Goal: Task Accomplishment & Management: Manage account settings

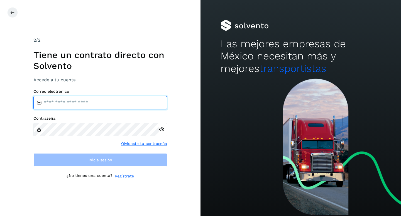
type input "**********"
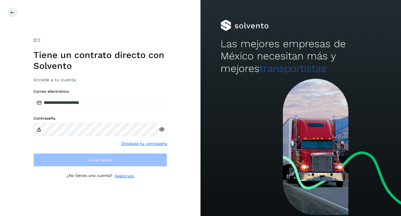
click at [167, 96] on div "**********" at bounding box center [100, 108] width 200 height 216
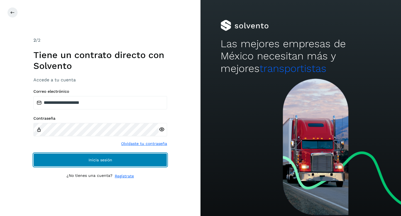
click at [102, 160] on span "Inicia sesión" at bounding box center [100, 160] width 24 height 4
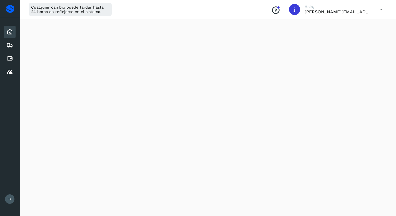
scroll to position [93, 0]
